Goal: Navigation & Orientation: Find specific page/section

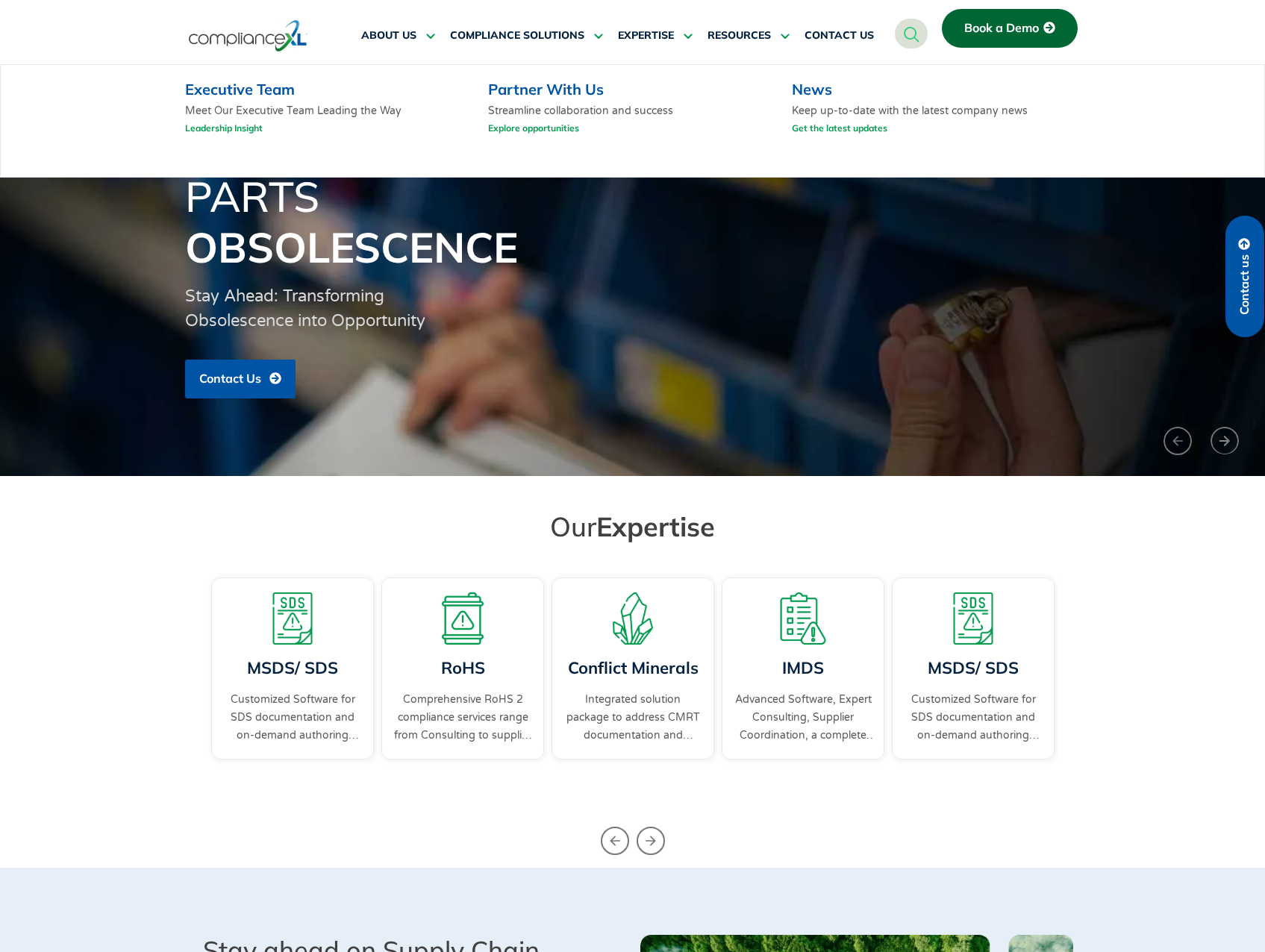
click at [235, 127] on link "Leadership Insight" at bounding box center [223, 128] width 77 height 19
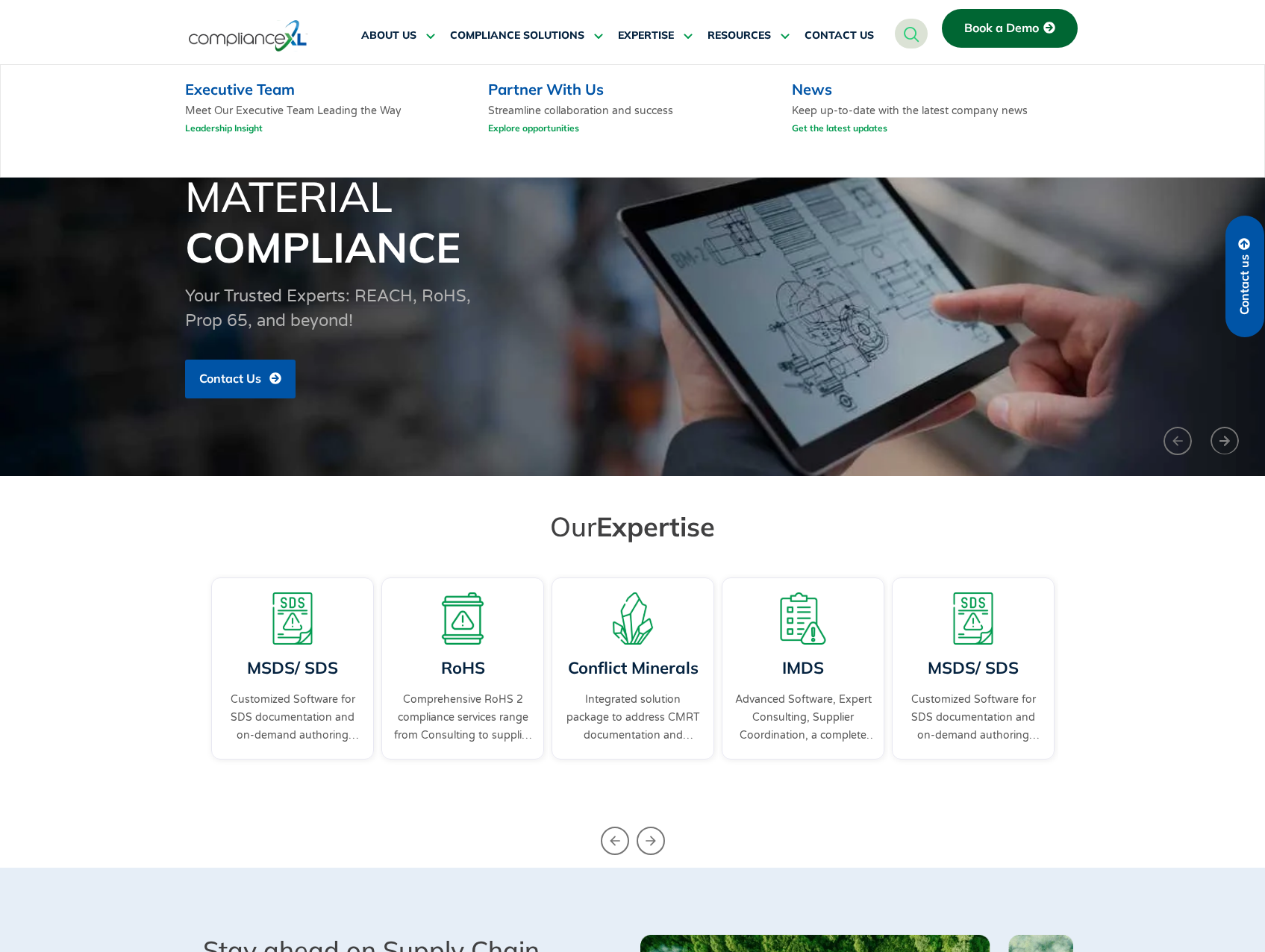
click at [242, 92] on link "Executive Team" at bounding box center [240, 89] width 110 height 19
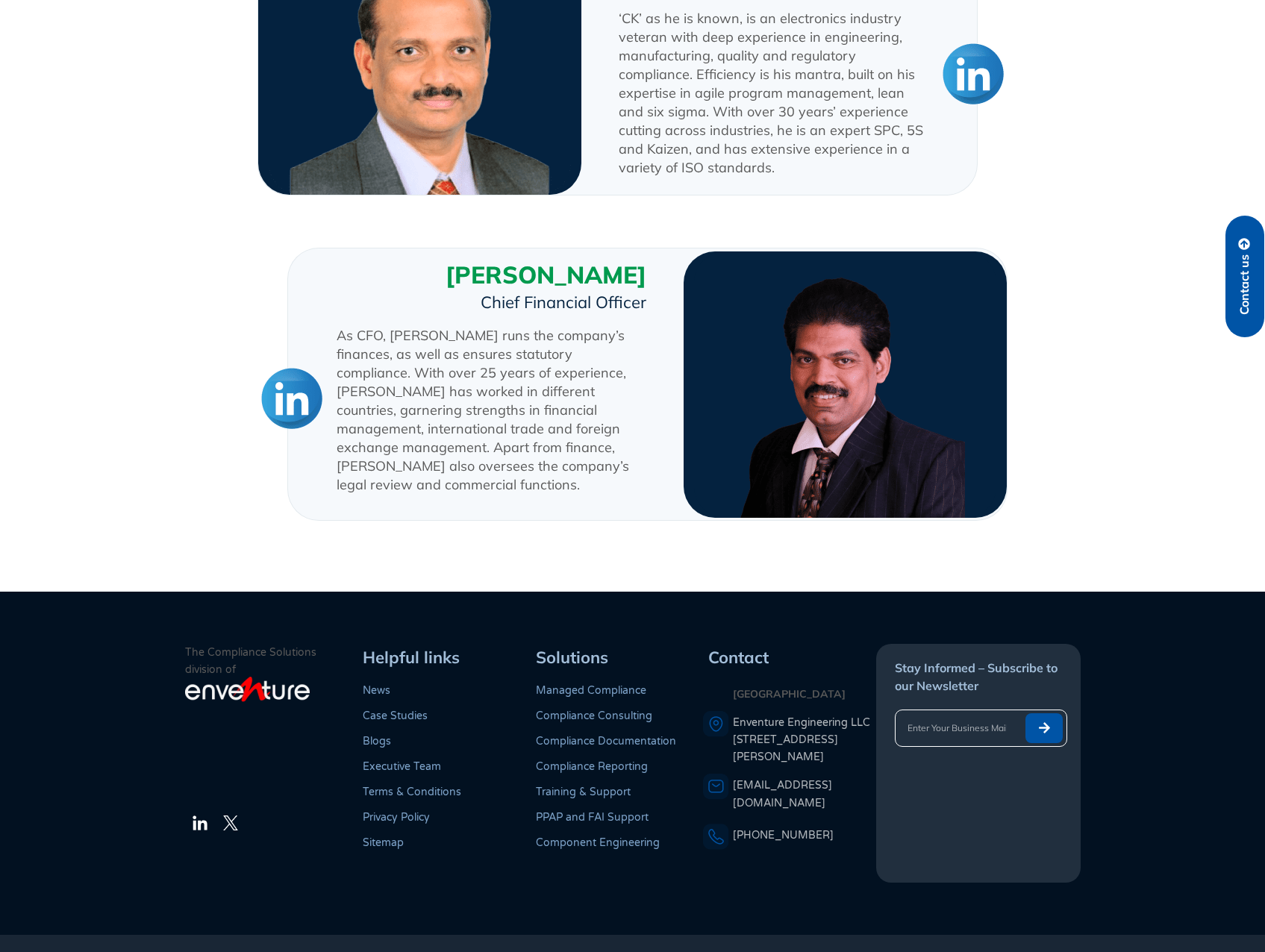
scroll to position [1613, 0]
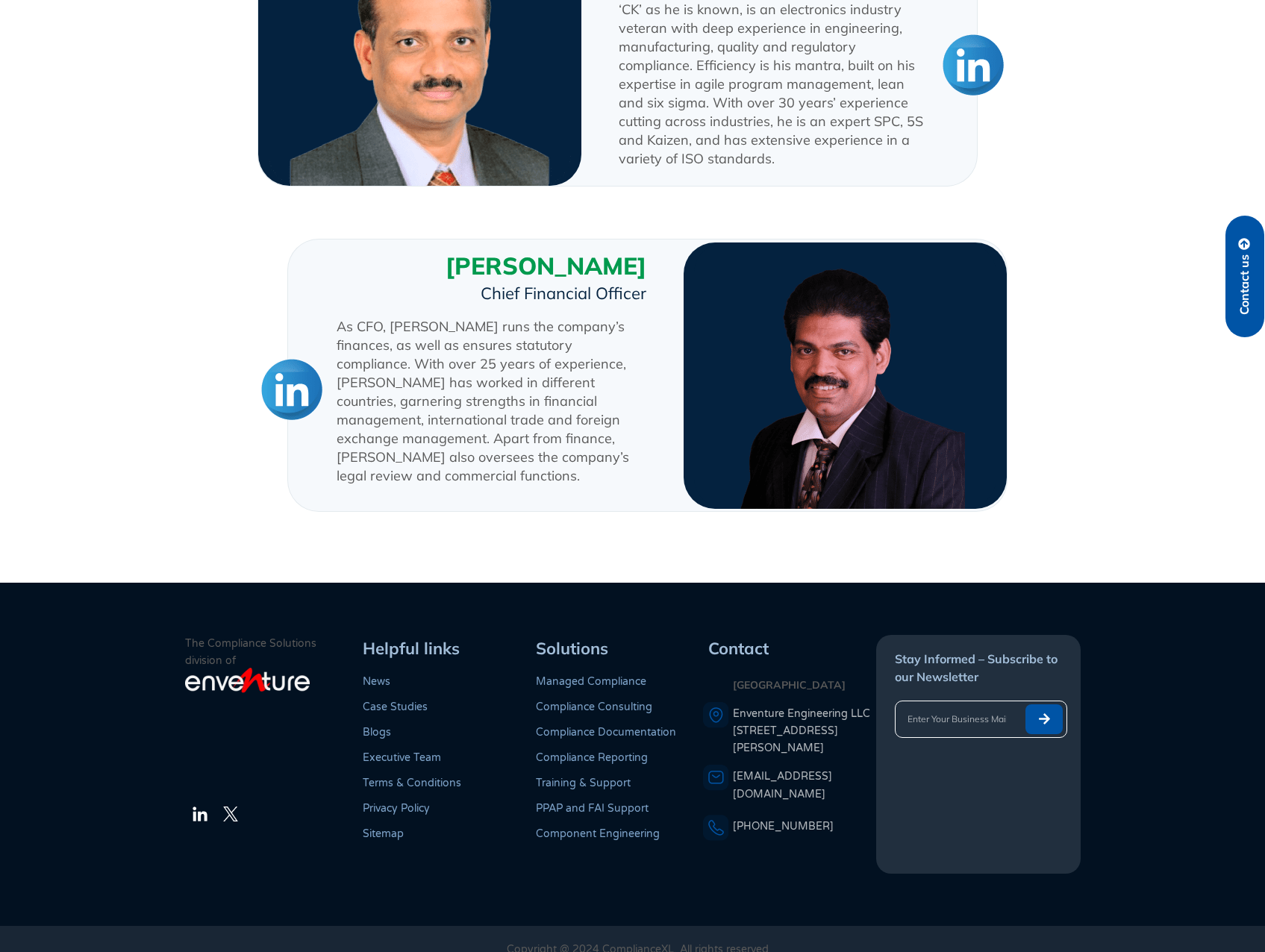
click at [1115, 654] on footer "The Compliance Solutions division of LinkedIn Twitter Helpful links News Case S…" at bounding box center [632, 754] width 1265 height 343
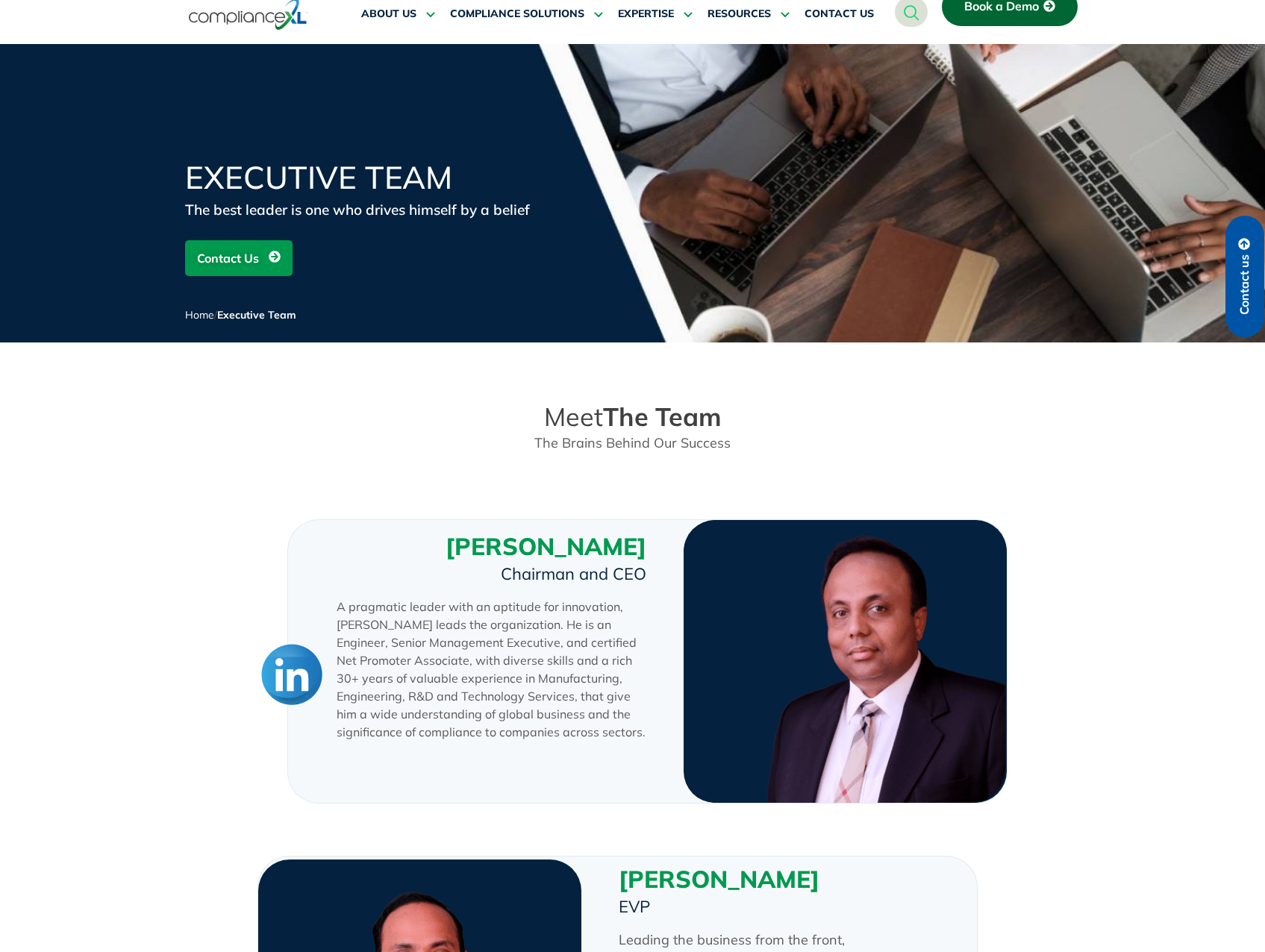
scroll to position [0, 0]
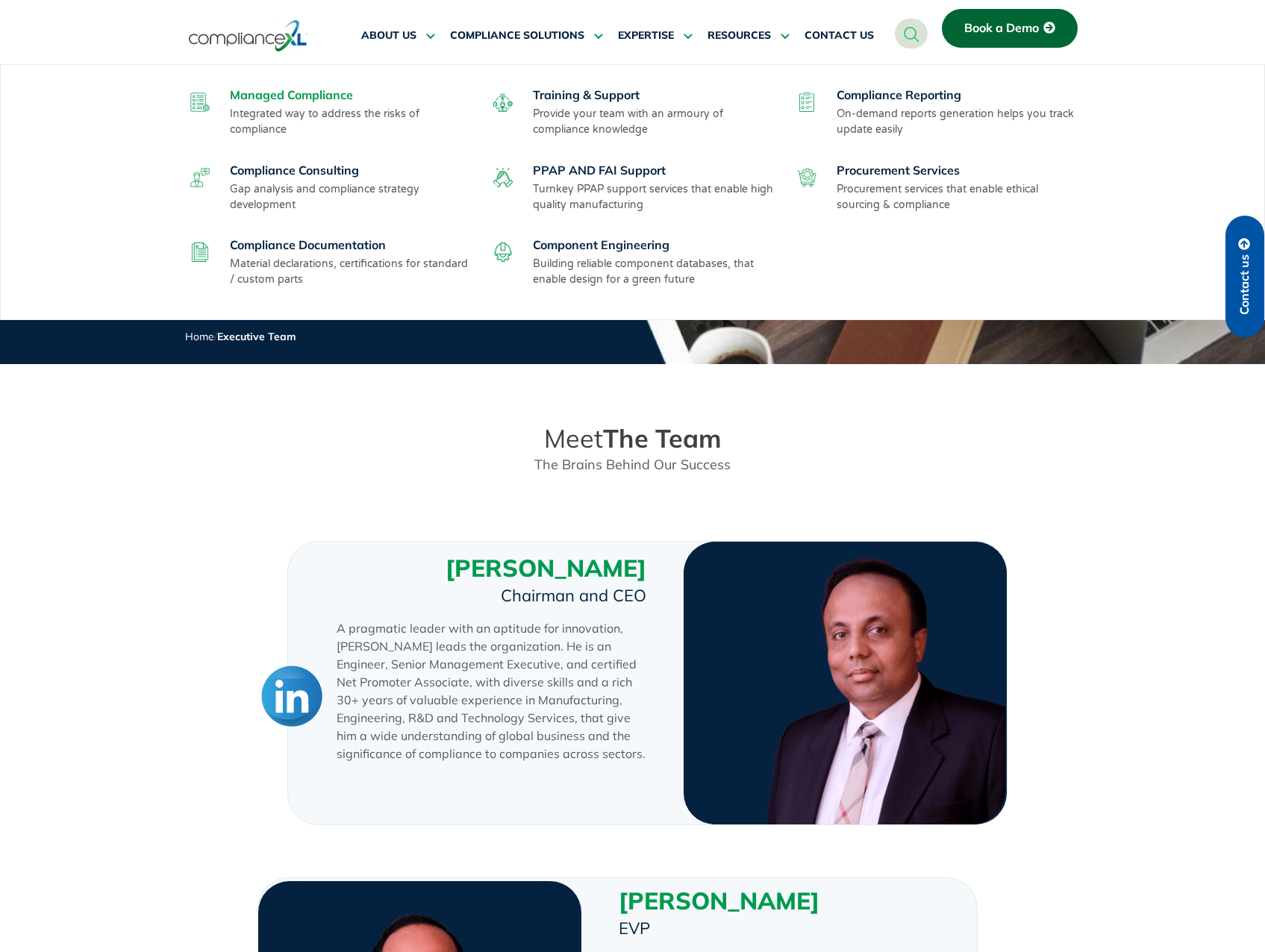
click at [287, 99] on link "Managed Compliance" at bounding box center [290, 95] width 123 height 15
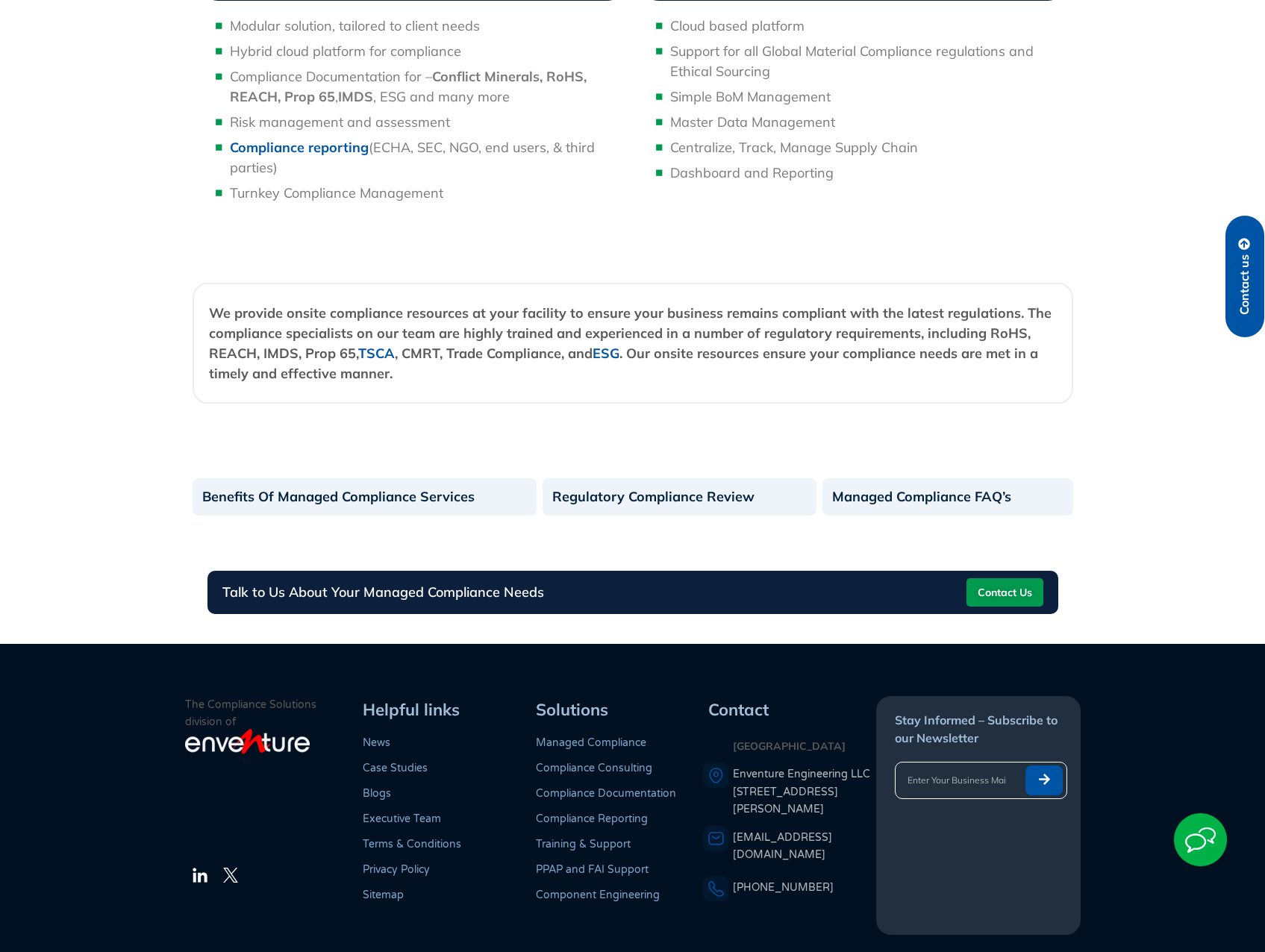
scroll to position [1492, 0]
